Goal: Find specific page/section: Find specific page/section

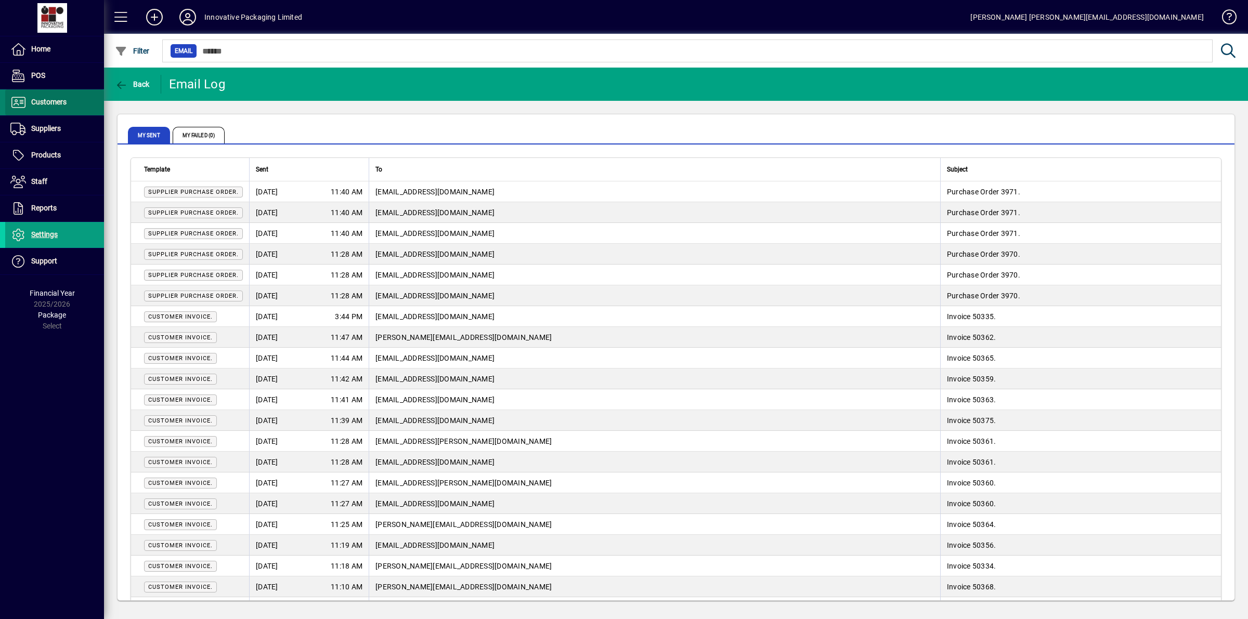
click at [49, 99] on span "Customers" at bounding box center [48, 102] width 35 height 8
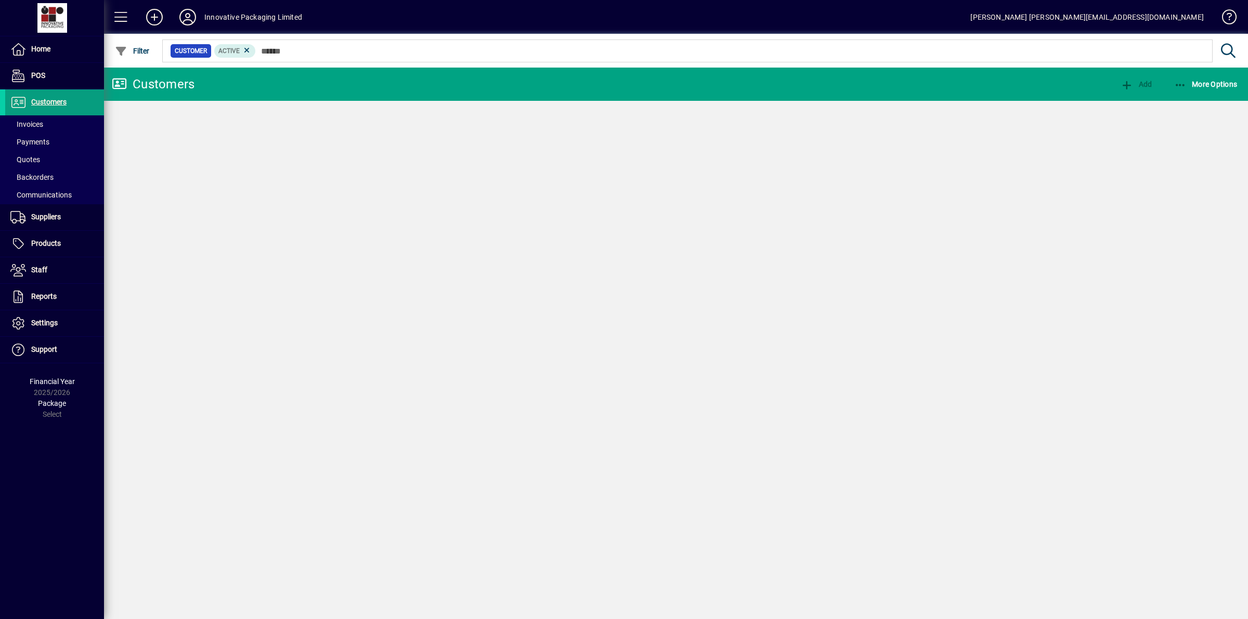
click at [40, 121] on span "Invoices" at bounding box center [26, 124] width 33 height 8
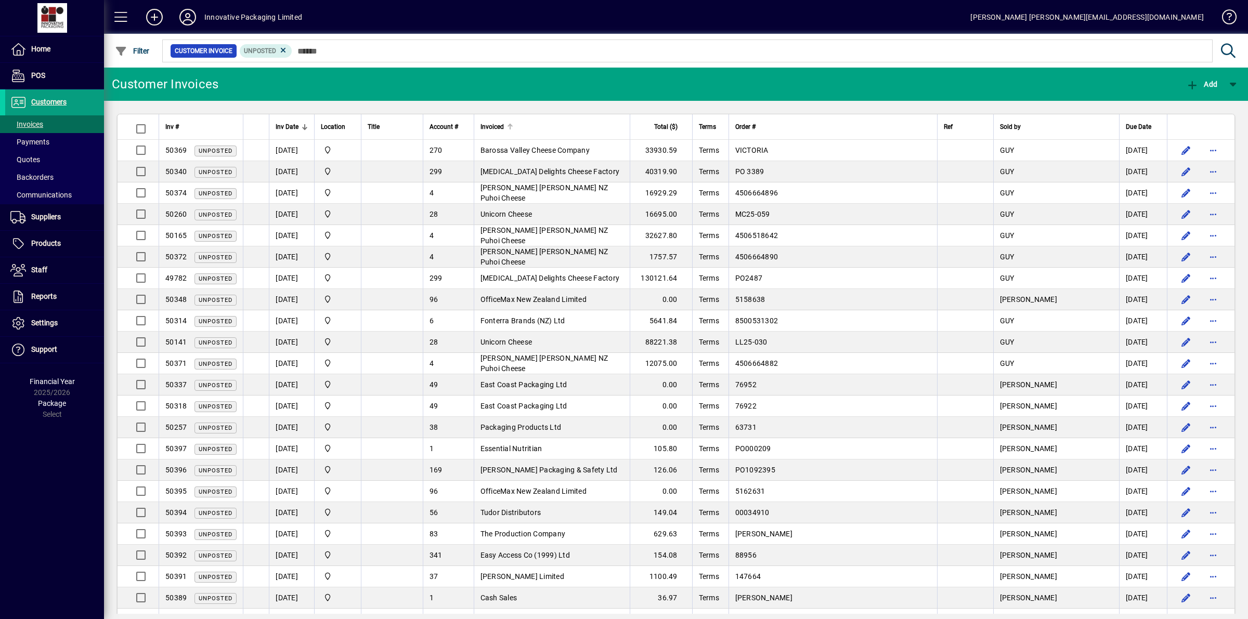
click at [546, 125] on div "Invoiced" at bounding box center [551, 126] width 143 height 11
